Goal: Task Accomplishment & Management: Complete application form

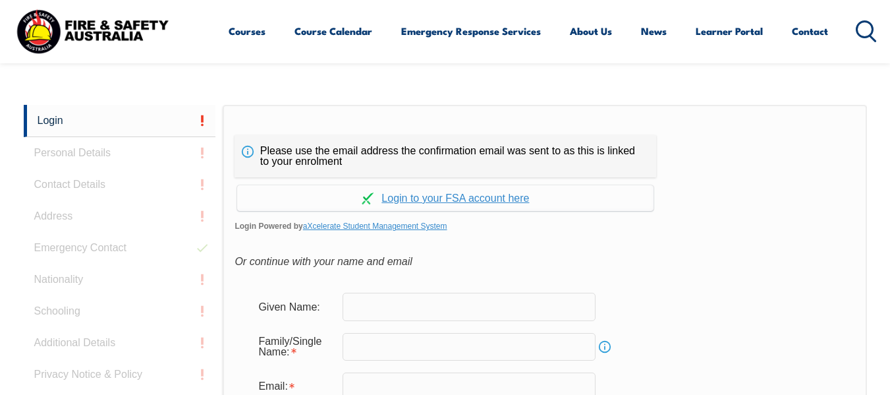
scroll to position [312, 0]
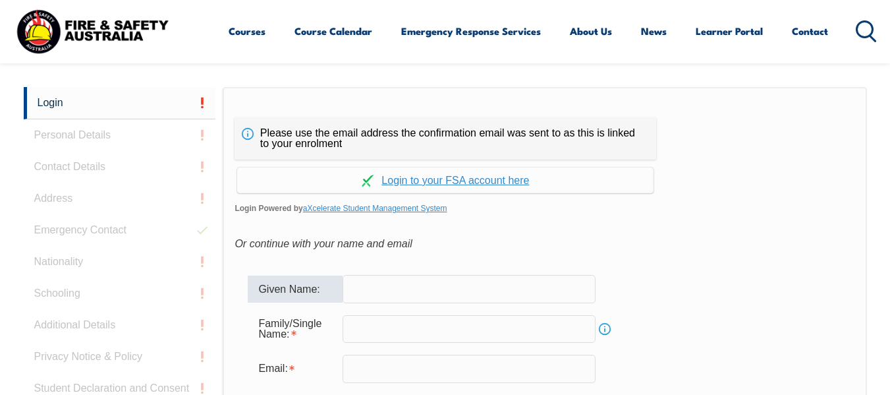
click at [408, 287] on input "text" at bounding box center [469, 289] width 253 height 28
type input "[PERSON_NAME]"
type input "[PERSON_NAME][EMAIL_ADDRESS][PERSON_NAME][DOMAIN_NAME]"
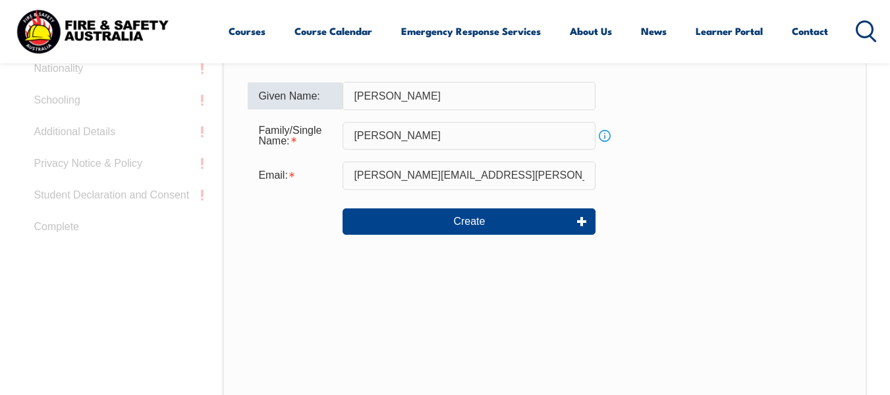
scroll to position [531, 0]
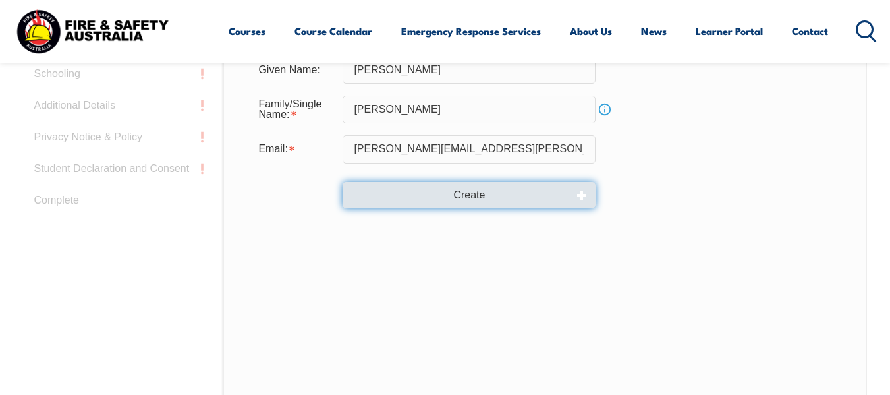
click at [489, 186] on button "Create" at bounding box center [469, 195] width 253 height 26
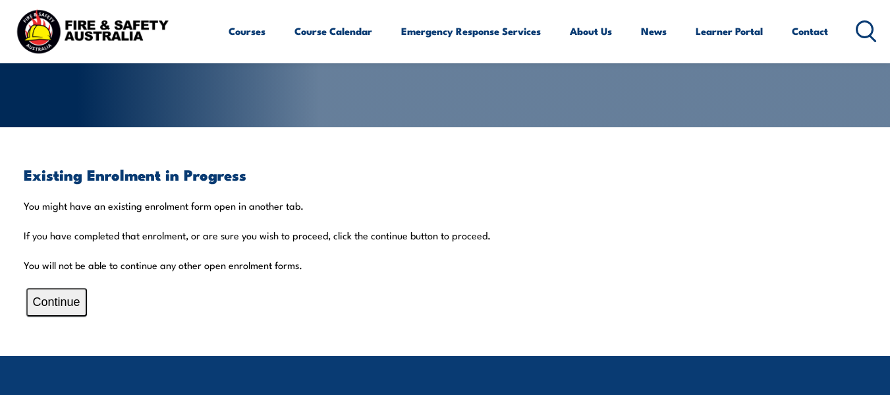
scroll to position [272, 0]
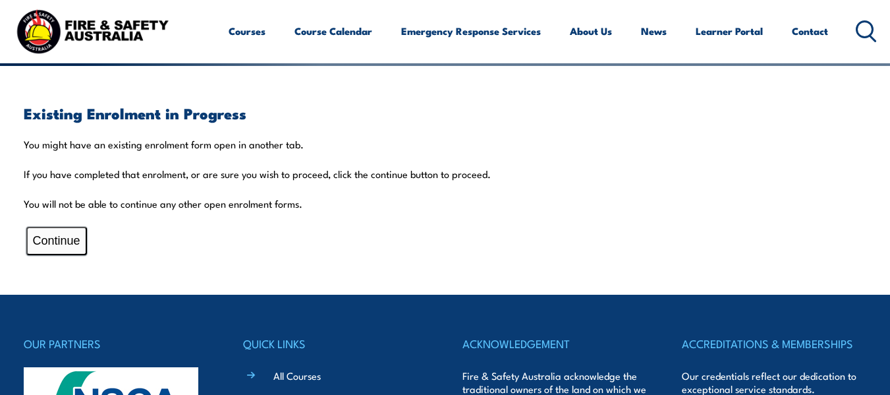
click at [47, 238] on button "Continue" at bounding box center [56, 241] width 61 height 28
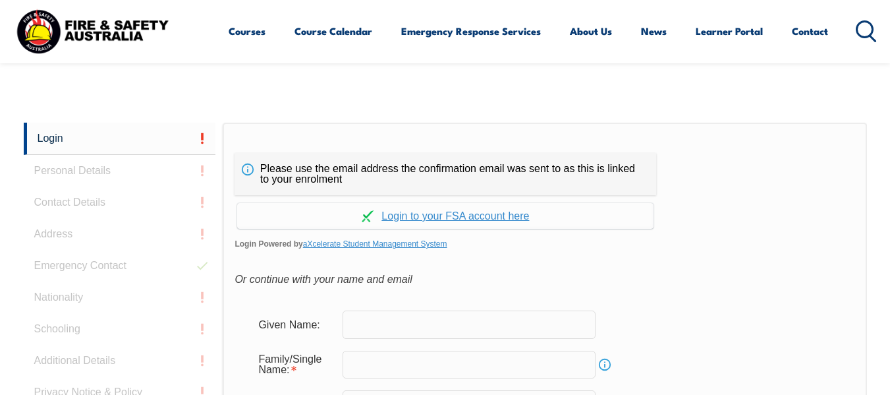
scroll to position [312, 0]
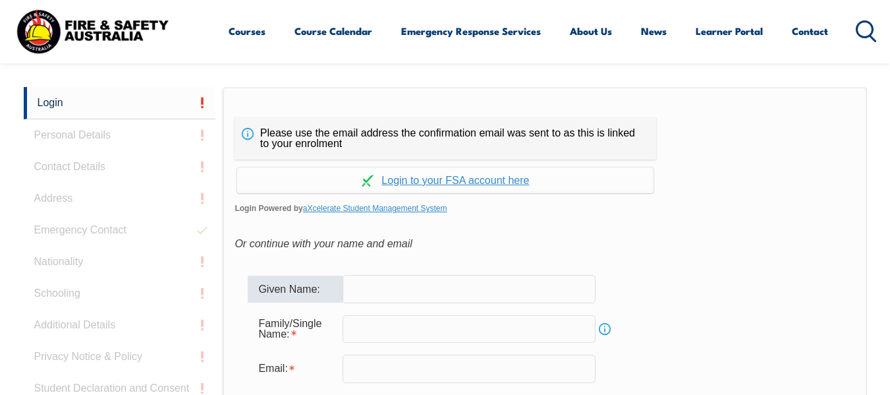
click at [451, 290] on input "text" at bounding box center [469, 289] width 253 height 28
type input "[PERSON_NAME]"
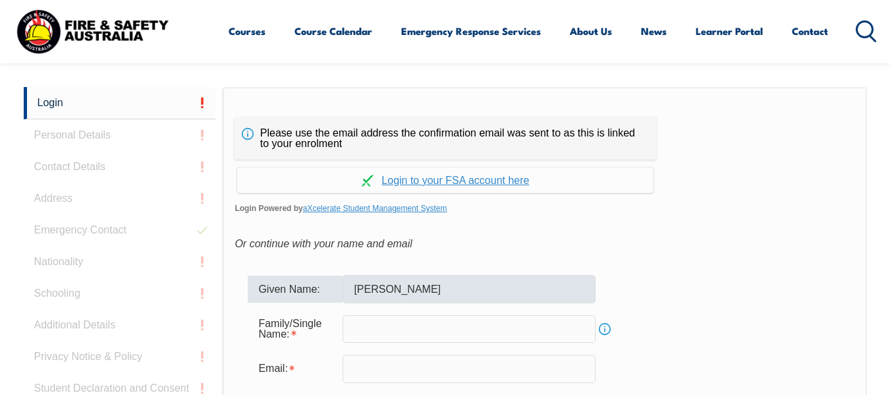
type input "[PERSON_NAME]"
type input "[PERSON_NAME][EMAIL_ADDRESS][PERSON_NAME][DOMAIN_NAME]"
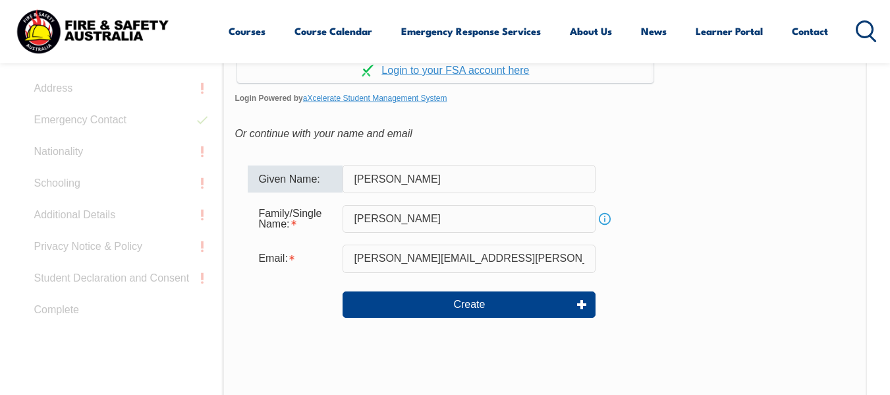
scroll to position [433, 0]
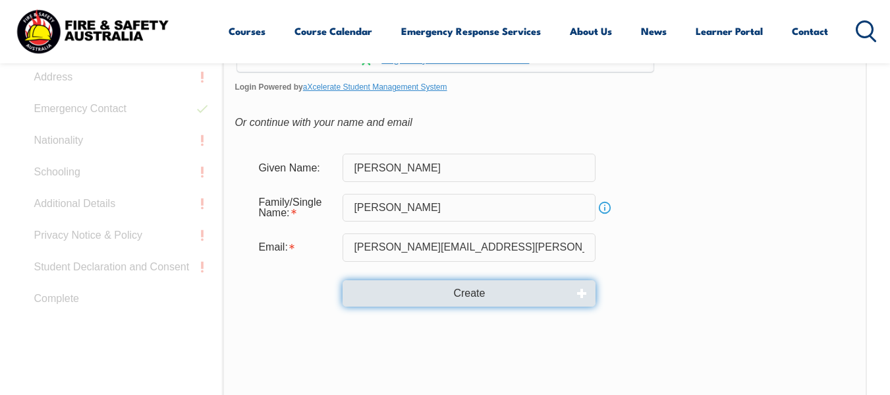
click at [493, 287] on button "Create" at bounding box center [469, 293] width 253 height 26
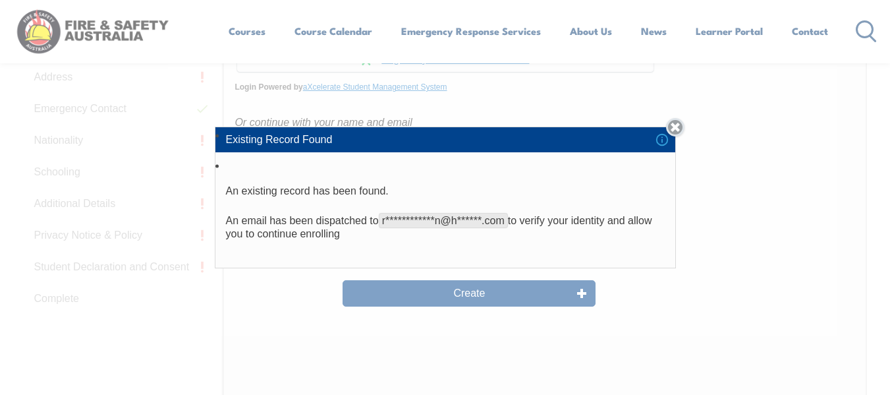
click at [680, 123] on link "Close" at bounding box center [675, 127] width 18 height 18
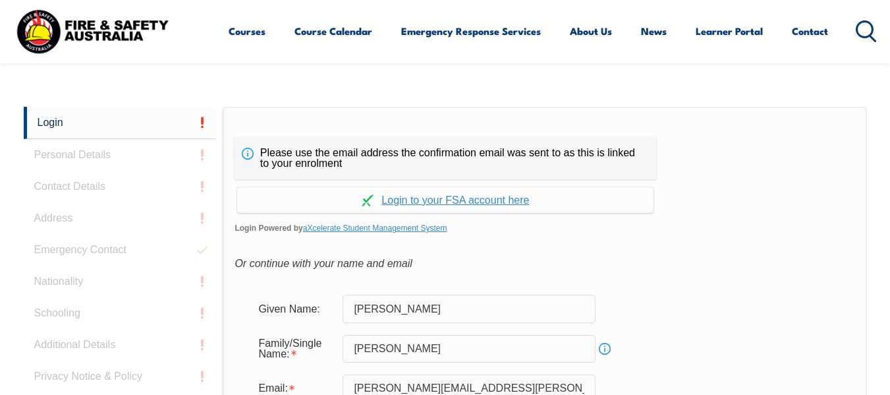
scroll to position [231, 0]
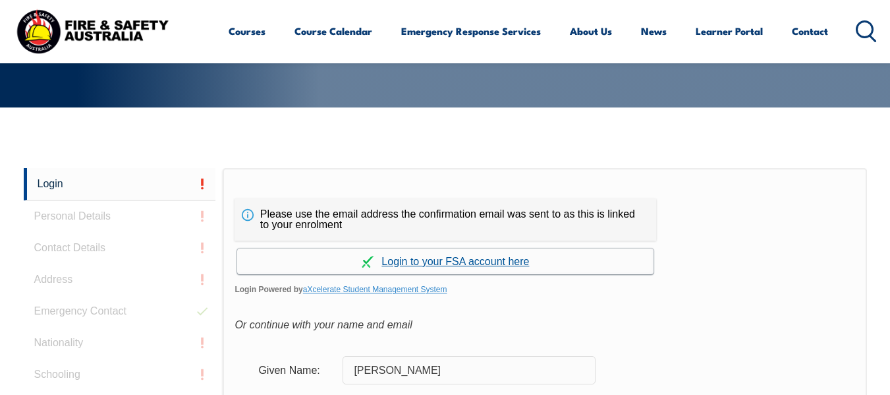
click at [481, 258] on link "Continue with aXcelerate" at bounding box center [445, 261] width 416 height 26
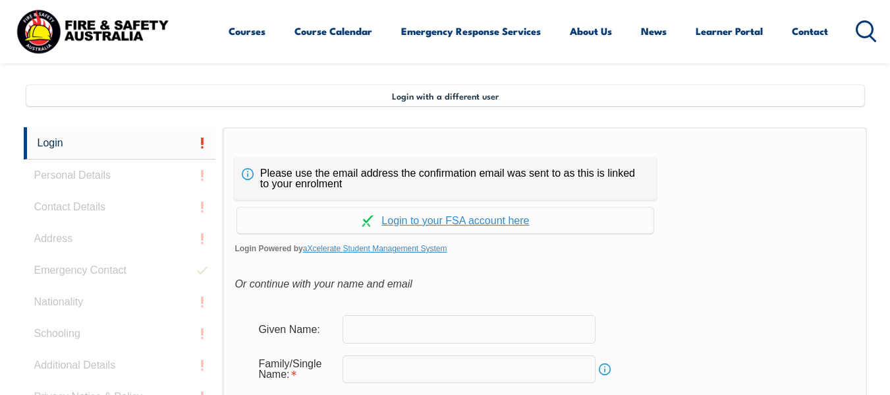
scroll to position [319, 0]
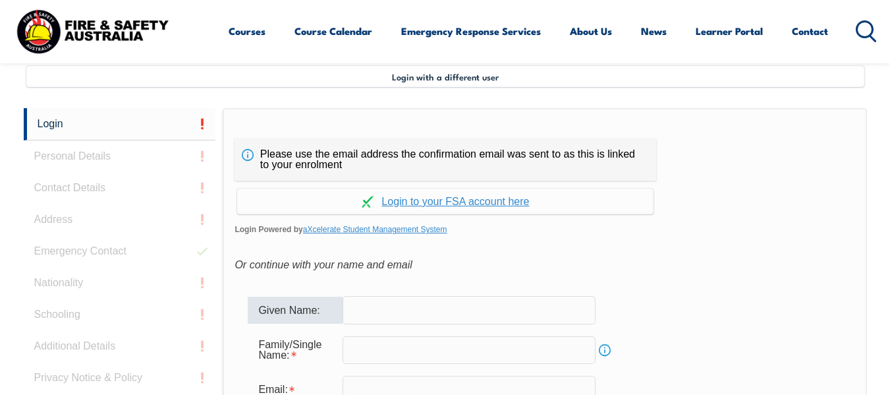
click at [439, 314] on input "text" at bounding box center [469, 310] width 253 height 28
type input "[PERSON_NAME]"
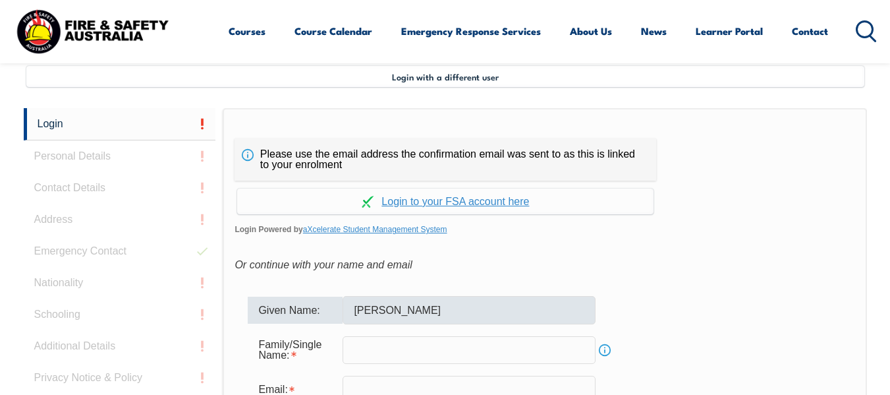
type input "[PERSON_NAME]"
type input "[PERSON_NAME][EMAIL_ADDRESS][PERSON_NAME][DOMAIN_NAME]"
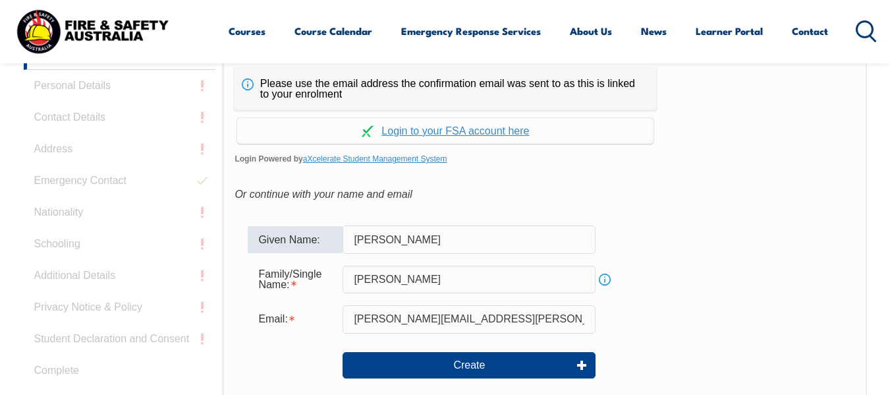
scroll to position [372, 0]
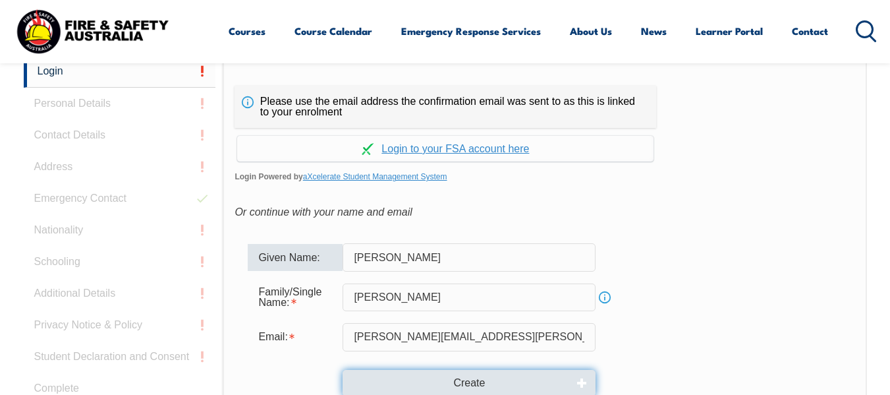
click at [491, 380] on button "Create" at bounding box center [469, 383] width 253 height 26
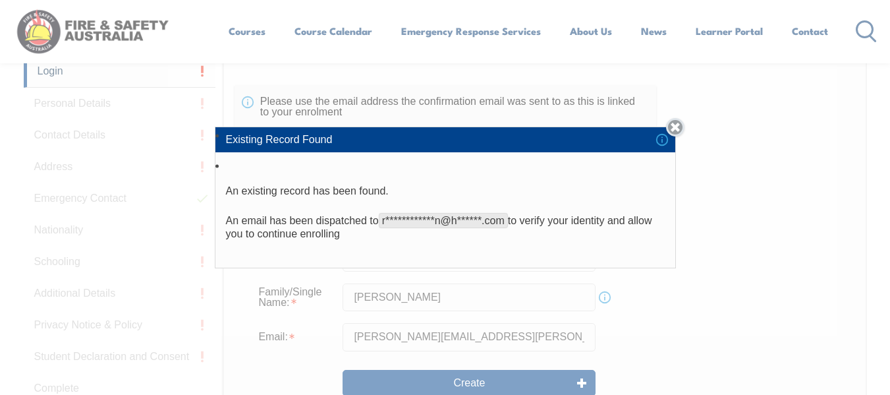
click at [677, 120] on link "Close" at bounding box center [675, 127] width 18 height 18
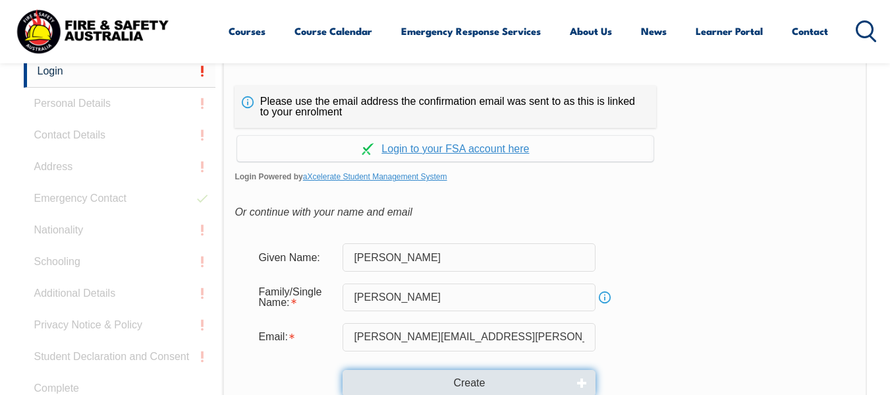
click at [480, 381] on button "Create" at bounding box center [469, 383] width 253 height 26
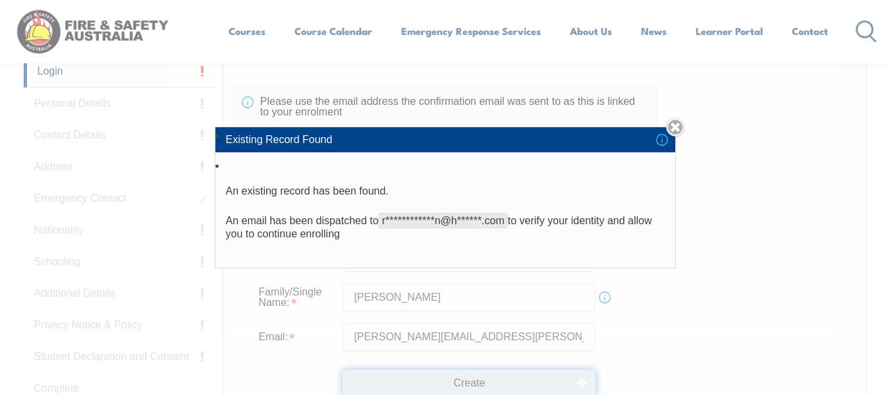
click at [343, 370] on button "Create" at bounding box center [469, 383] width 253 height 26
